Goal: Find contact information: Find contact information

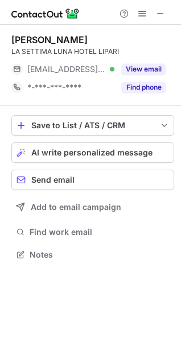
scroll to position [247, 181]
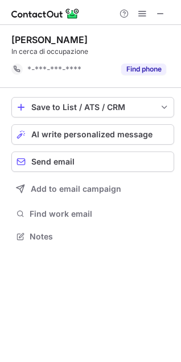
scroll to position [229, 181]
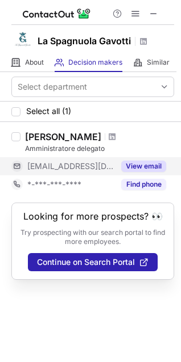
click at [139, 166] on button "View email" at bounding box center [143, 166] width 45 height 11
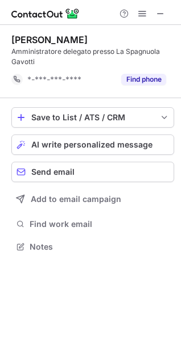
scroll to position [239, 181]
click at [162, 18] on span at bounding box center [160, 13] width 9 height 9
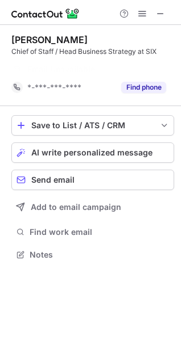
scroll to position [229, 181]
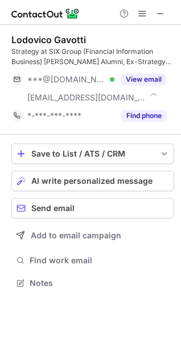
scroll to position [275, 181]
click at [150, 78] on button "View email" at bounding box center [143, 79] width 45 height 11
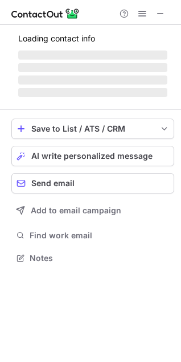
scroll to position [275, 181]
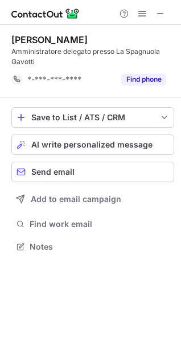
scroll to position [239, 181]
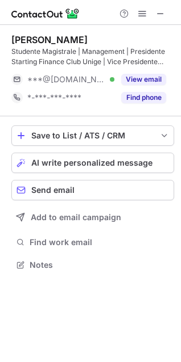
scroll to position [257, 181]
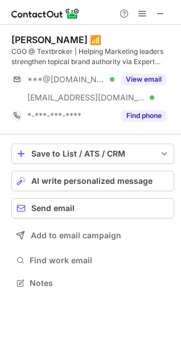
scroll to position [275, 181]
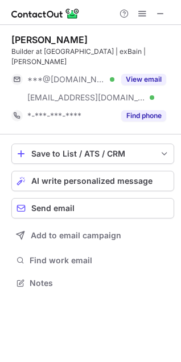
scroll to position [265, 181]
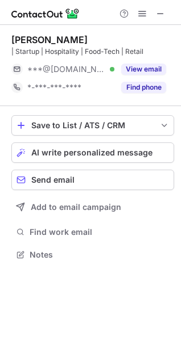
scroll to position [247, 181]
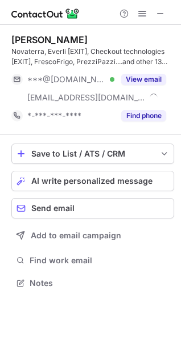
scroll to position [275, 181]
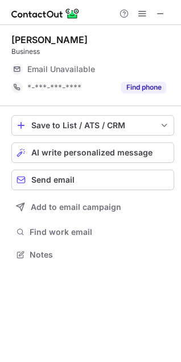
scroll to position [247, 181]
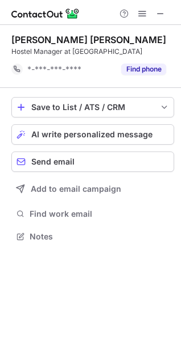
scroll to position [229, 181]
click at [165, 14] on button at bounding box center [160, 14] width 14 height 14
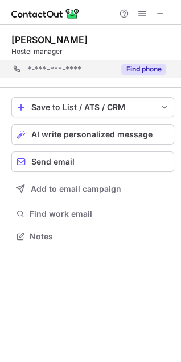
scroll to position [229, 181]
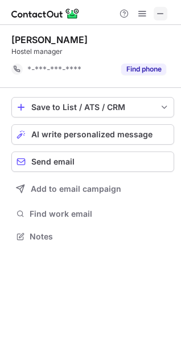
click at [156, 15] on span at bounding box center [160, 13] width 9 height 9
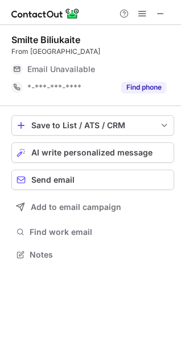
scroll to position [247, 181]
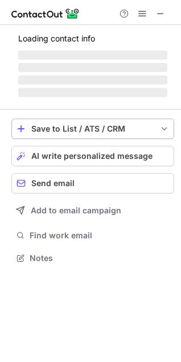
scroll to position [257, 181]
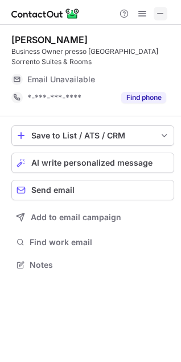
click at [154, 7] on button at bounding box center [160, 14] width 14 height 14
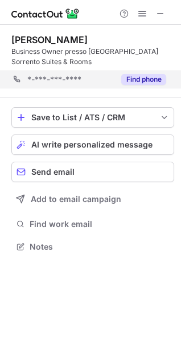
scroll to position [239, 181]
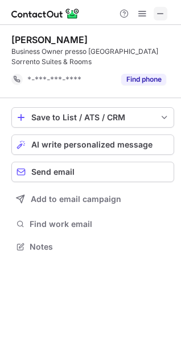
click at [158, 12] on span at bounding box center [160, 13] width 9 height 9
